Goal: Task Accomplishment & Management: Manage account settings

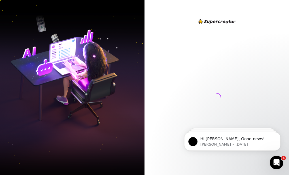
click at [205, 12] on div at bounding box center [216, 87] width 144 height 175
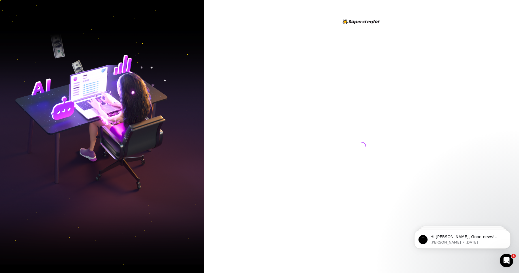
drag, startPoint x: 376, startPoint y: 107, endPoint x: 364, endPoint y: 77, distance: 32.2
click at [288, 100] on div at bounding box center [361, 141] width 126 height 246
click at [288, 69] on div at bounding box center [361, 136] width 315 height 273
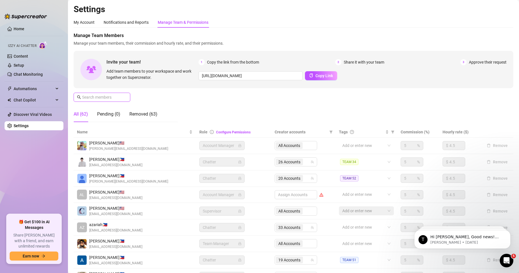
click at [99, 95] on input "text" at bounding box center [102, 97] width 40 height 6
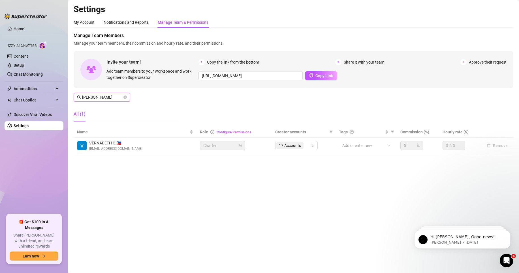
click at [215, 143] on span "Chatter" at bounding box center [222, 145] width 38 height 8
click at [102, 95] on input "[PERSON_NAME]" at bounding box center [102, 97] width 40 height 6
click at [103, 98] on input "Jedi" at bounding box center [102, 97] width 40 height 6
type input "[PERSON_NAME]"
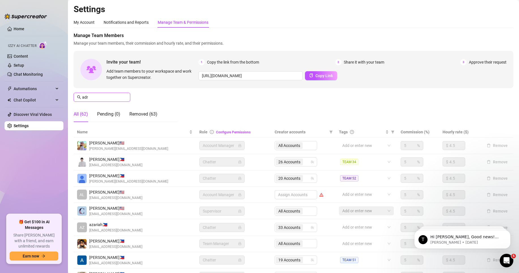
type input "adry"
type input "anag"
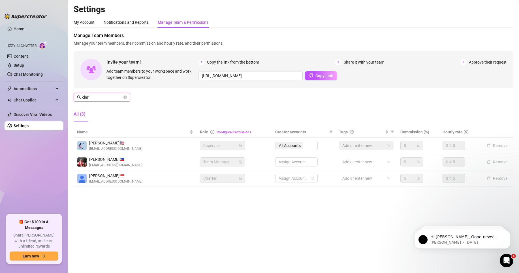
type input "clari"
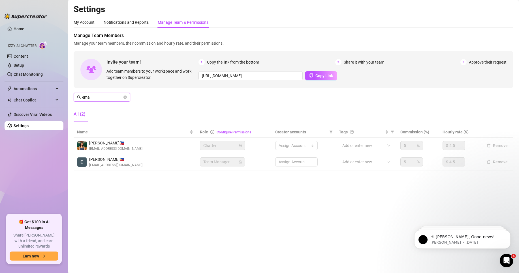
type input "eman"
type input "[PERSON_NAME]"
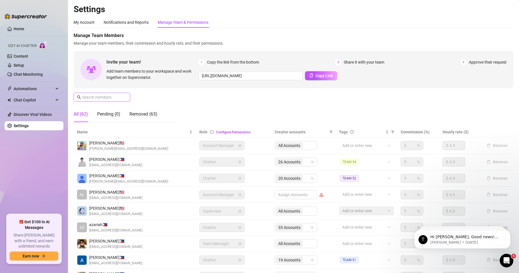
click at [122, 94] on span at bounding box center [102, 97] width 57 height 9
type input "alexa"
click at [113, 98] on input "text" at bounding box center [102, 97] width 40 height 6
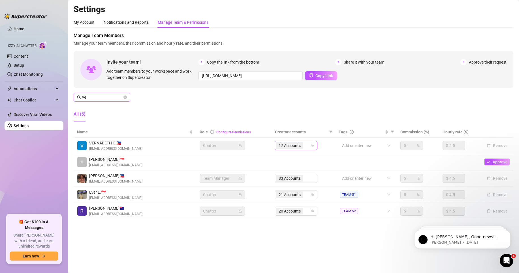
click at [300, 143] on span "17 Accounts" at bounding box center [289, 146] width 22 height 6
type input "ve"
click at [293, 146] on span "17 Accounts" at bounding box center [289, 146] width 22 height 6
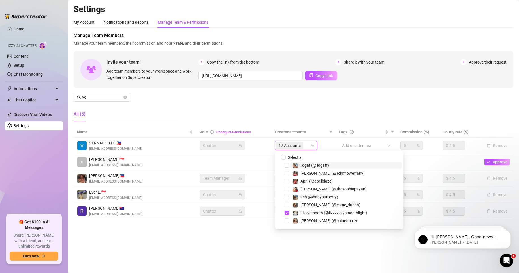
click at [312, 147] on icon "team" at bounding box center [312, 145] width 3 height 3
click at [283, 158] on input "Select all" at bounding box center [283, 157] width 5 height 5
checkbox input "true"
click at [319, 131] on span "Creator accounts" at bounding box center [301, 132] width 52 height 6
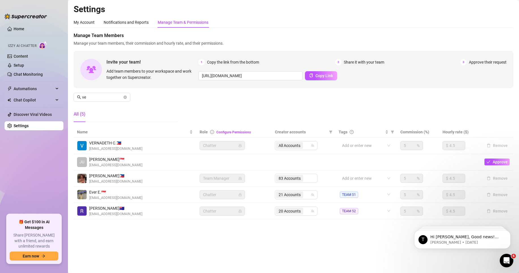
click at [118, 112] on div "All (5)" at bounding box center [126, 114] width 104 height 16
click at [86, 93] on div "Manage Team Members Manage your team members, their commission and hourly rate,…" at bounding box center [293, 79] width 439 height 95
click at [95, 96] on input "ve" at bounding box center [102, 97] width 40 height 6
click at [121, 94] on span "ve" at bounding box center [102, 97] width 57 height 9
